Goal: Understand process/instructions: Learn about a topic

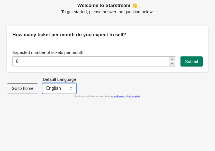
click at [70, 90] on select "English Français" at bounding box center [59, 88] width 33 height 10
click at [59, 133] on div "Welcome to Starstream 👋 To get started, please answer the question below: How m…" at bounding box center [107, 75] width 215 height 151
